Goal: Task Accomplishment & Management: Manage account settings

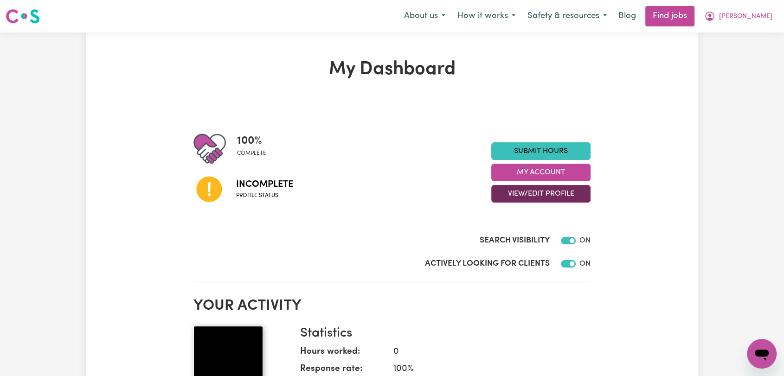
click at [541, 193] on button "View/Edit Profile" at bounding box center [540, 194] width 99 height 18
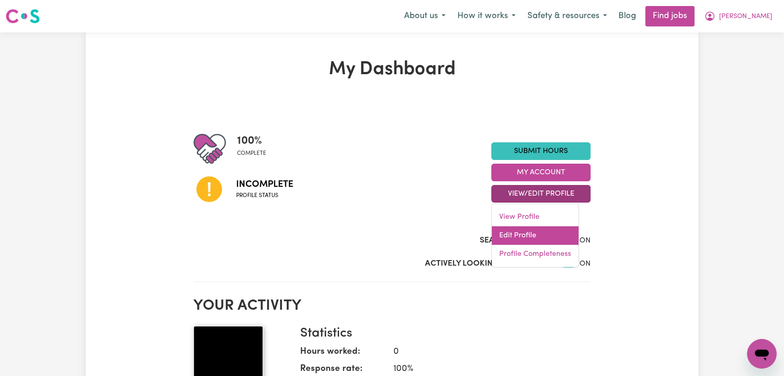
click at [548, 240] on link "Edit Profile" at bounding box center [535, 235] width 87 height 19
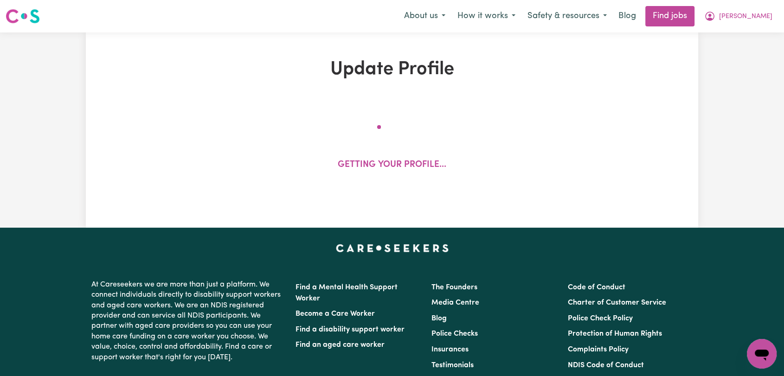
select select "[DEMOGRAPHIC_DATA]"
select select "Australian PR"
select select "Studying a healthcare related degree or qualification"
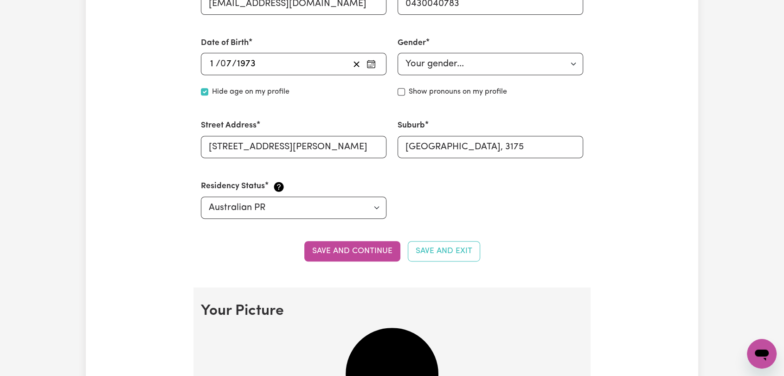
scroll to position [516, 0]
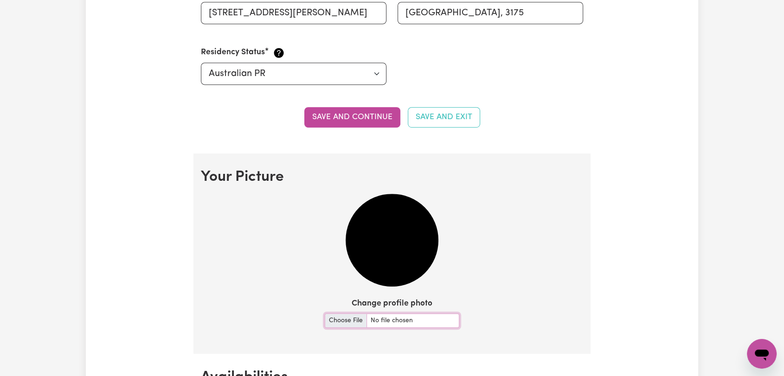
click at [325, 320] on input "Change profile photo" at bounding box center [392, 321] width 135 height 14
click at [336, 317] on input "Change profile photo" at bounding box center [392, 321] width 135 height 14
type input "C:\fakepath\[PERSON_NAME] - Picture 2.jpg"
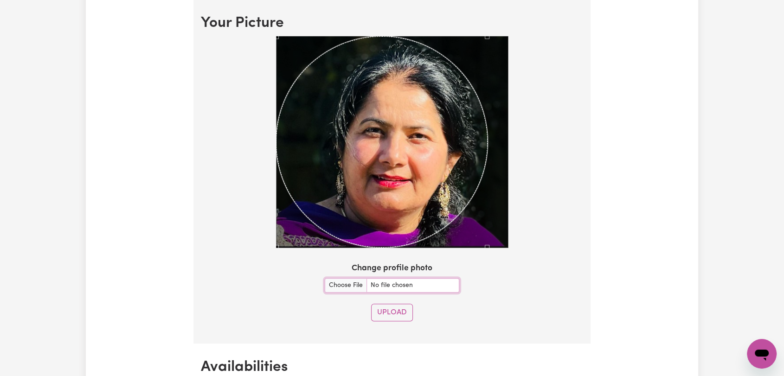
scroll to position [670, 0]
click at [523, 190] on div at bounding box center [392, 143] width 382 height 215
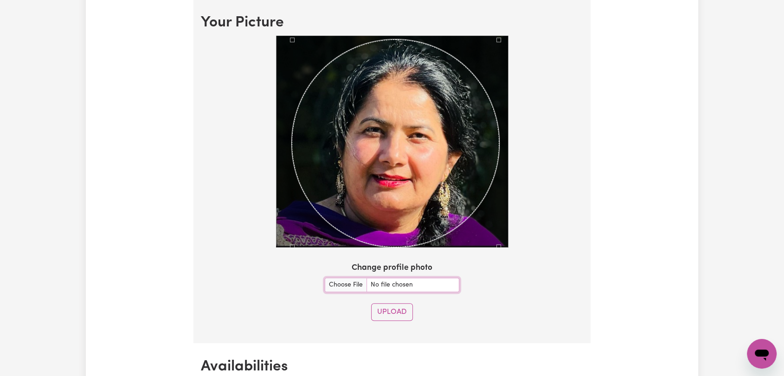
click at [352, 133] on div "Use the arrow keys to move the crop selection area" at bounding box center [396, 143] width 208 height 208
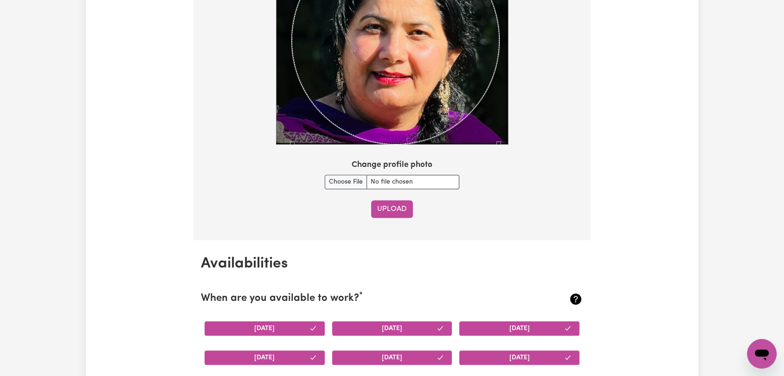
click at [400, 207] on button "Upload" at bounding box center [392, 209] width 42 height 18
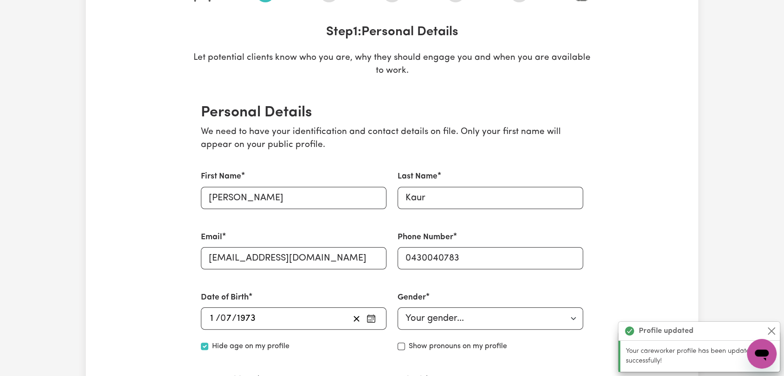
scroll to position [44, 0]
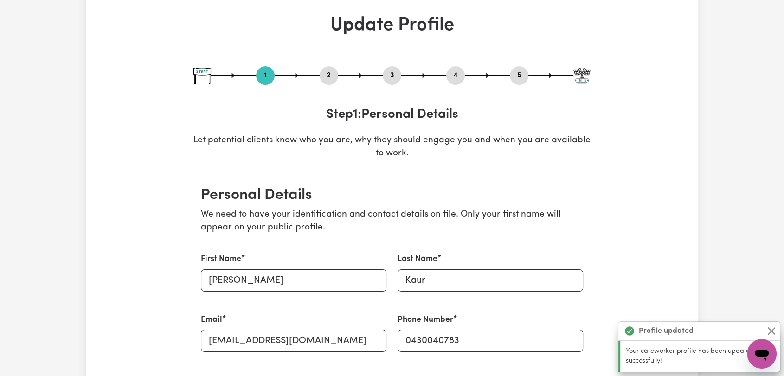
click at [327, 77] on button "2" at bounding box center [329, 76] width 19 height 12
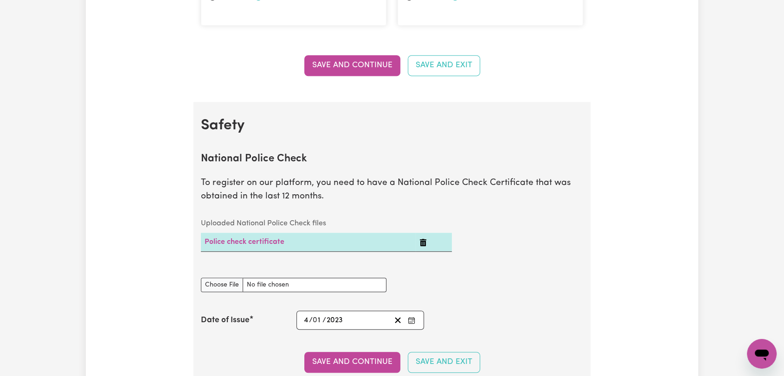
scroll to position [508, 0]
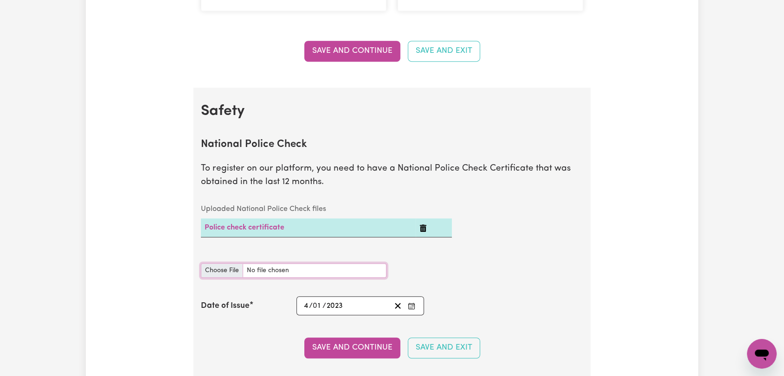
click at [222, 270] on input "National Police Check document" at bounding box center [294, 271] width 186 height 14
type input "C:\fakepath\[PERSON_NAME] - PC - [DATE]--.pdf"
click at [408, 307] on icon "Enter the Date of Issue of your National Police Check" at bounding box center [411, 306] width 7 height 7
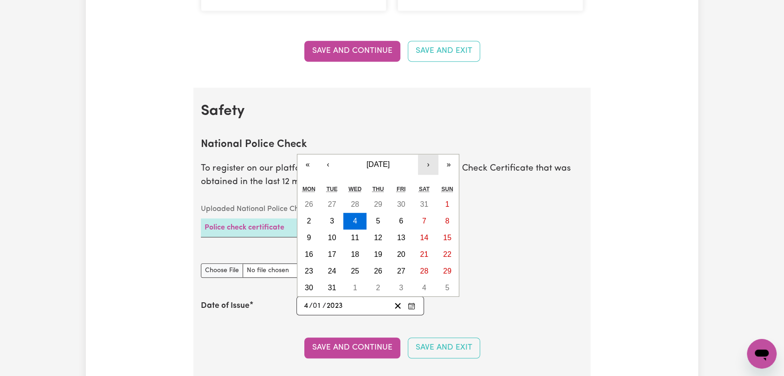
click at [428, 167] on button "›" at bounding box center [428, 165] width 20 height 20
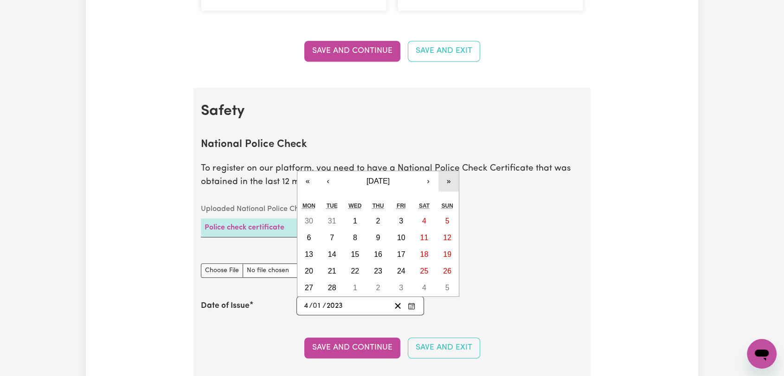
click at [450, 185] on button "»" at bounding box center [449, 181] width 20 height 20
click at [451, 182] on button "»" at bounding box center [449, 181] width 20 height 20
click at [428, 183] on button "›" at bounding box center [428, 181] width 20 height 20
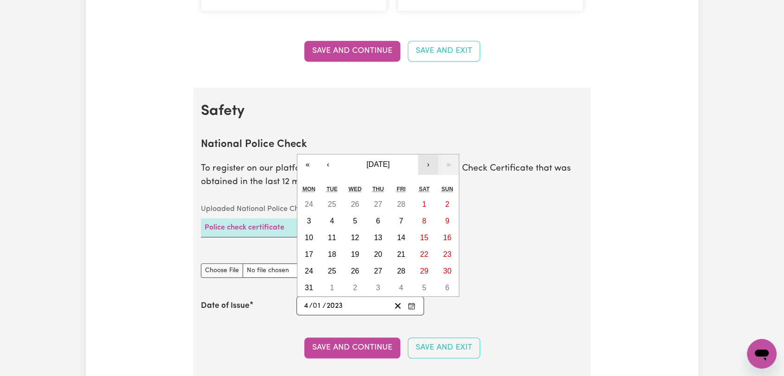
click at [425, 166] on button "›" at bounding box center [428, 165] width 20 height 20
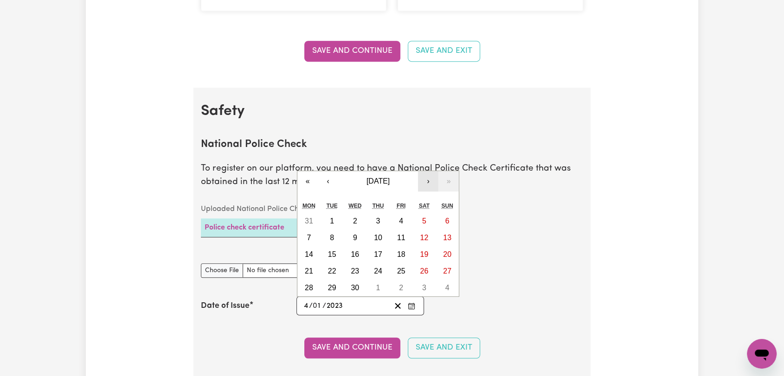
click at [427, 180] on button "›" at bounding box center [428, 181] width 20 height 20
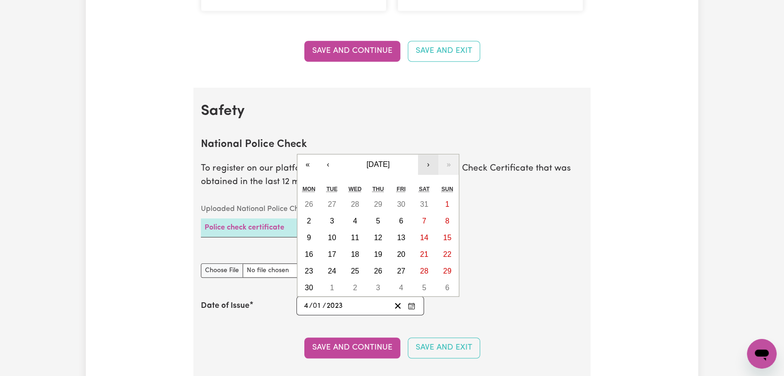
click at [429, 162] on button "›" at bounding box center [428, 165] width 20 height 20
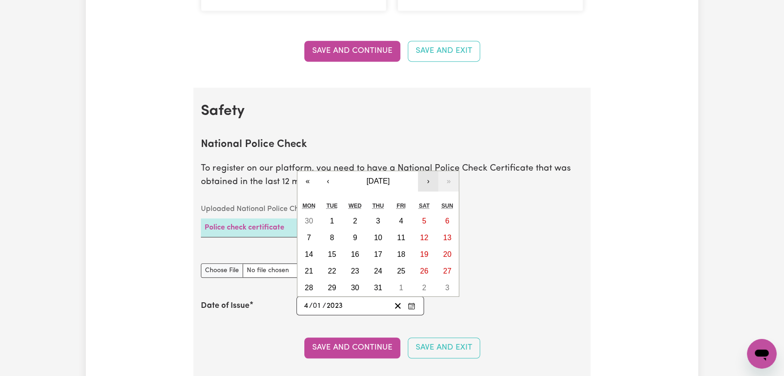
click at [426, 182] on button "›" at bounding box center [428, 181] width 20 height 20
click at [330, 286] on abbr "30" at bounding box center [332, 288] width 8 height 8
type input "[DATE]"
type input "30"
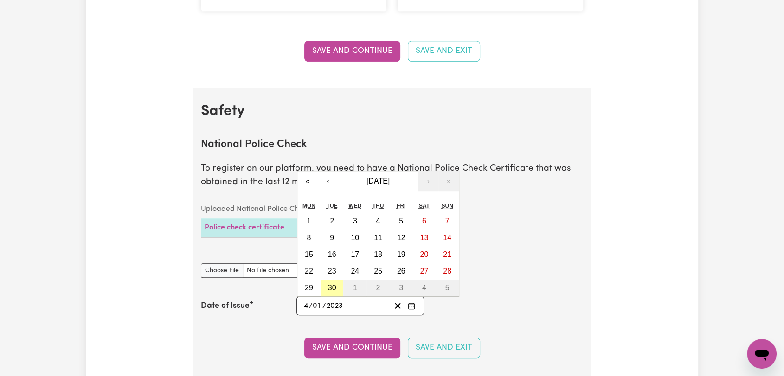
type input "9"
type input "2025"
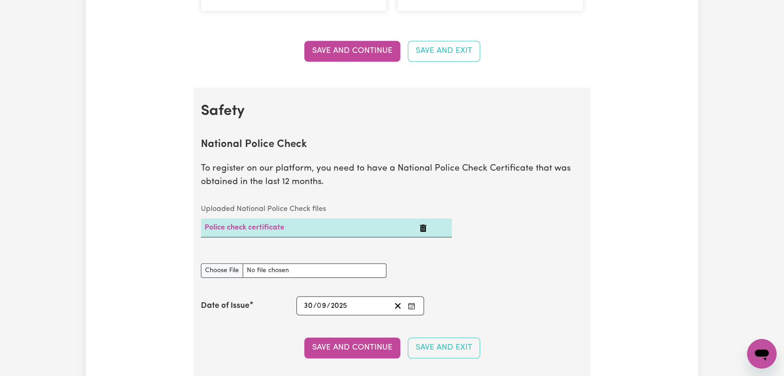
drag, startPoint x: 334, startPoint y: 349, endPoint x: 376, endPoint y: 329, distance: 46.1
click at [334, 349] on button "Save and Continue" at bounding box center [352, 348] width 96 height 20
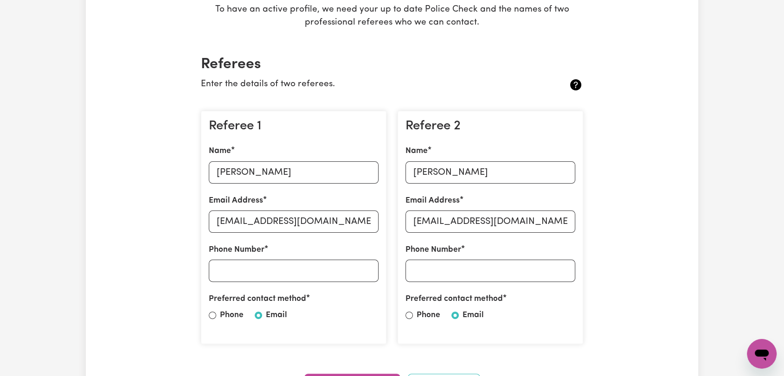
scroll to position [0, 0]
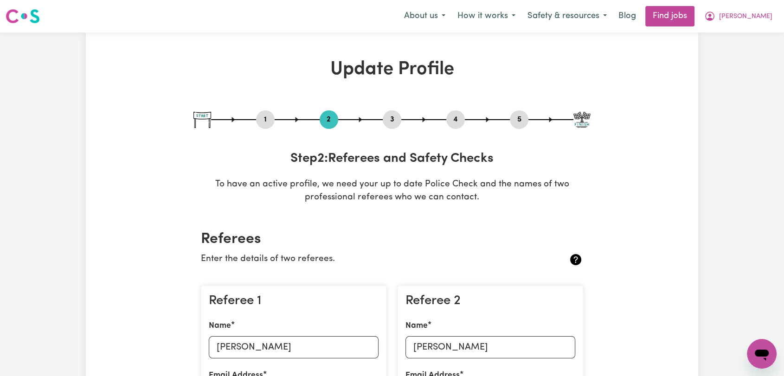
click at [393, 122] on button "3" at bounding box center [392, 120] width 19 height 12
select select "2011"
select select "2019"
select select "2023"
select select "2012"
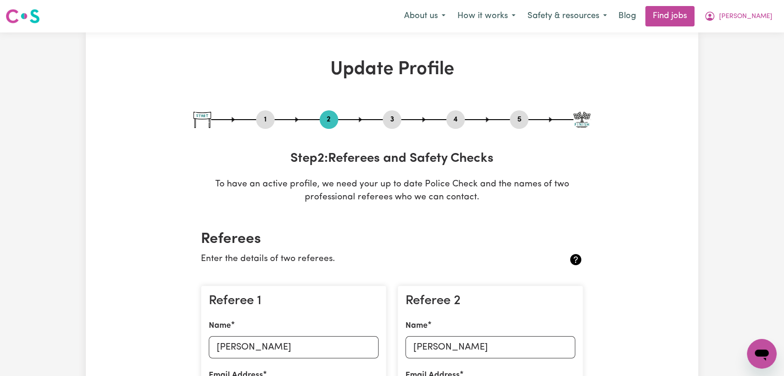
select select "2020"
select select "Certificate III (Individual Support)"
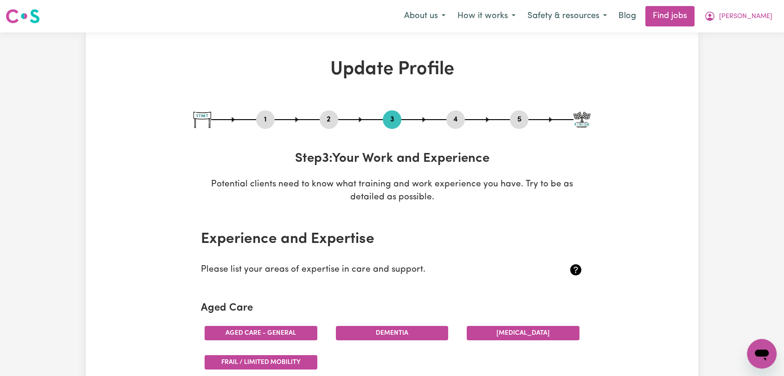
click at [452, 116] on button "4" at bounding box center [455, 120] width 19 height 12
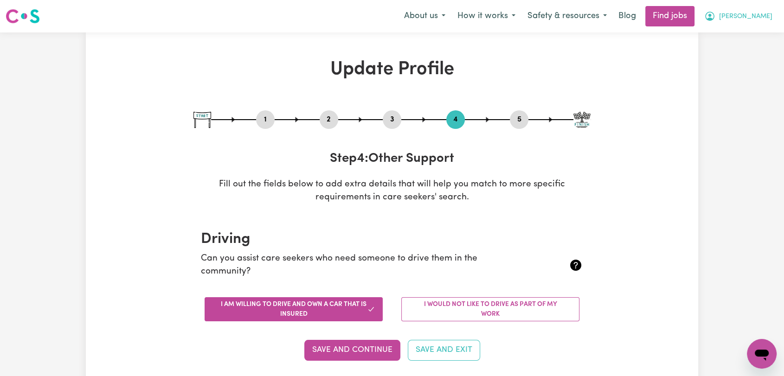
click at [767, 17] on span "[PERSON_NAME]" at bounding box center [745, 17] width 53 height 10
click at [734, 72] on link "Logout" at bounding box center [741, 71] width 73 height 18
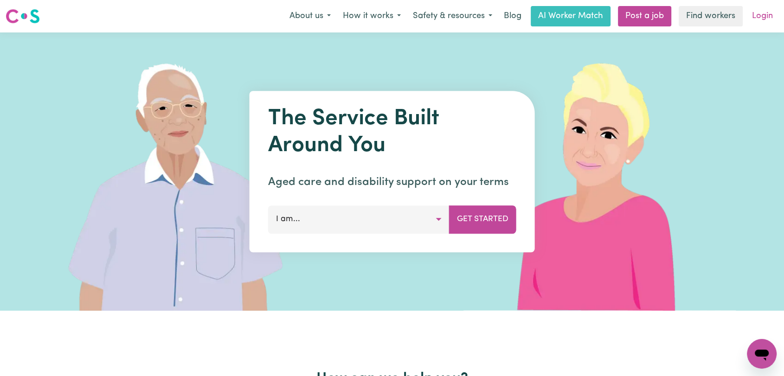
click at [763, 18] on link "Login" at bounding box center [763, 16] width 32 height 20
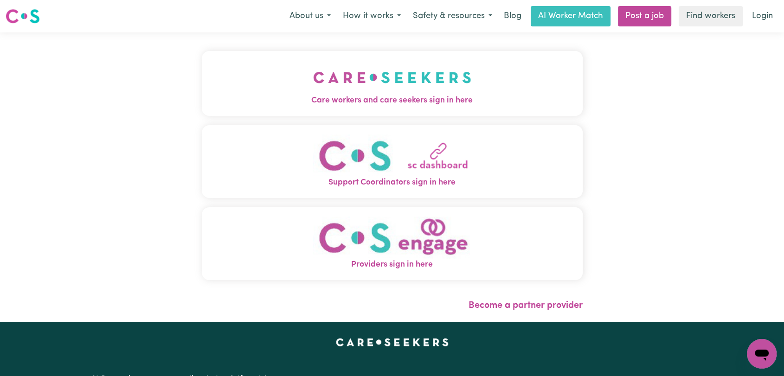
click at [338, 76] on img "Care workers and care seekers sign in here" at bounding box center [392, 77] width 158 height 34
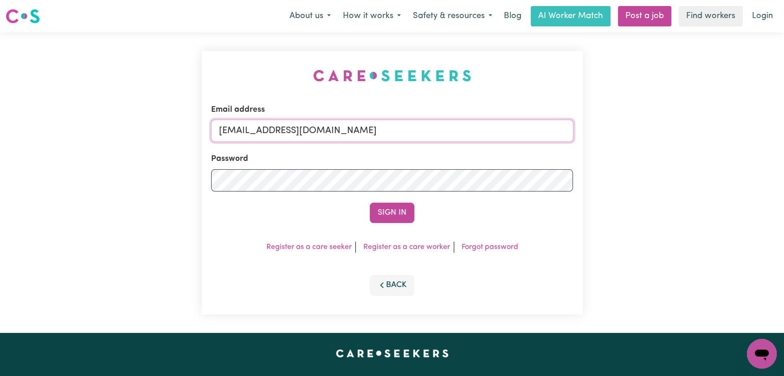
drag, startPoint x: 394, startPoint y: 124, endPoint x: 385, endPoint y: 131, distance: 11.6
click at [394, 124] on input "[EMAIL_ADDRESS][DOMAIN_NAME]" at bounding box center [392, 131] width 362 height 22
drag, startPoint x: 269, startPoint y: 134, endPoint x: 361, endPoint y: 150, distance: 93.2
click at [361, 150] on form "Email address Superuser~[EMAIL_ADDRESS][DOMAIN_NAME] Password Sign In" at bounding box center [392, 163] width 362 height 119
drag, startPoint x: 267, startPoint y: 132, endPoint x: 461, endPoint y: 140, distance: 193.7
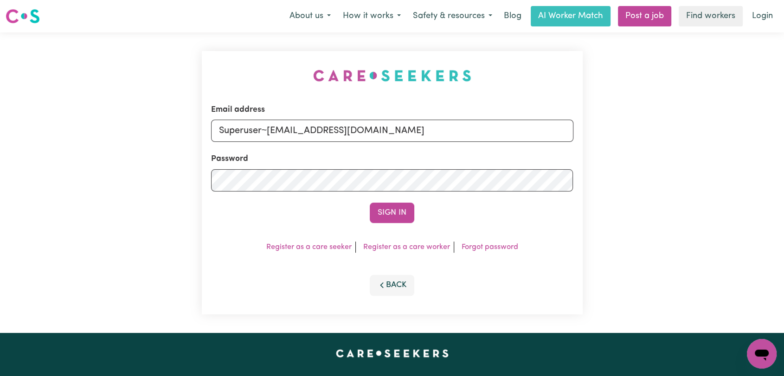
click at [461, 140] on input "Superuser~[EMAIL_ADDRESS][DOMAIN_NAME]" at bounding box center [392, 131] width 362 height 22
type input "Superuser~[EMAIL_ADDRESS][DOMAIN_NAME]"
click at [395, 198] on form "Email address Superuser~[EMAIL_ADDRESS][DOMAIN_NAME] Password Sign In" at bounding box center [392, 163] width 362 height 119
click at [395, 203] on button "Sign In" at bounding box center [392, 213] width 45 height 20
